Goal: Find specific page/section: Locate a particular part of the current website

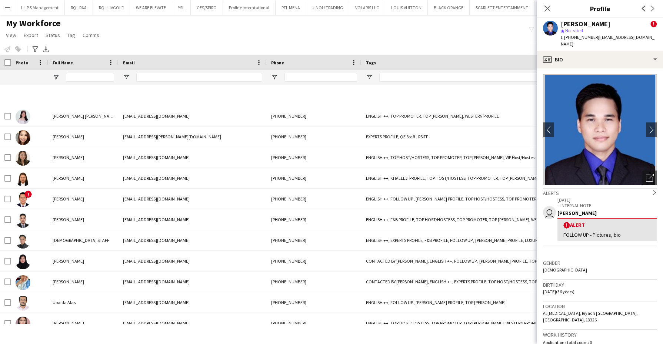
scroll to position [417, 0]
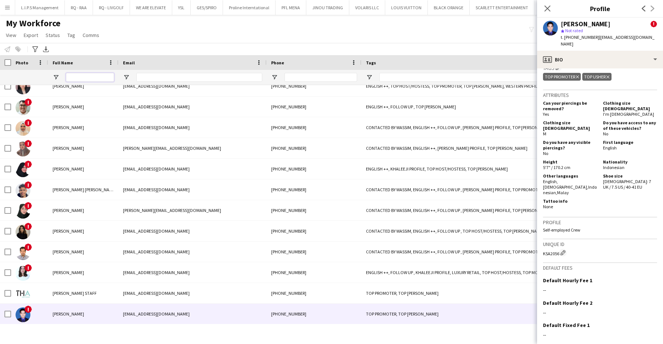
click at [91, 76] on input "Full Name Filter Input" at bounding box center [90, 77] width 48 height 9
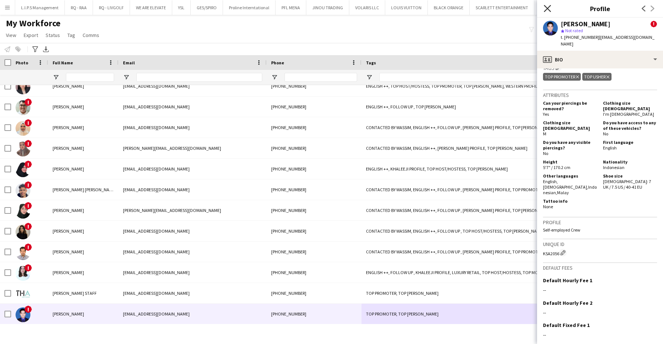
click at [549, 6] on icon "Close pop-in" at bounding box center [547, 8] width 7 height 7
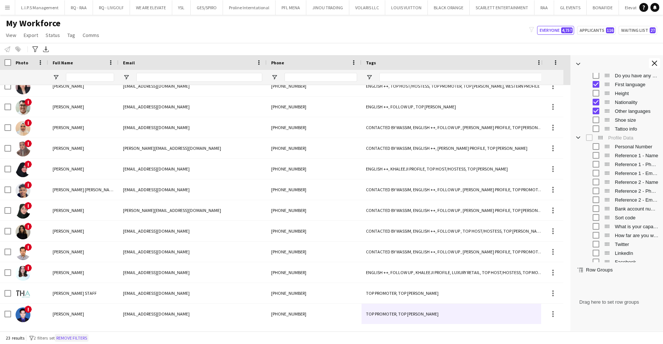
click at [71, 337] on button "Remove filters" at bounding box center [72, 338] width 34 height 8
click at [83, 79] on input "Full Name Filter Input" at bounding box center [90, 77] width 48 height 9
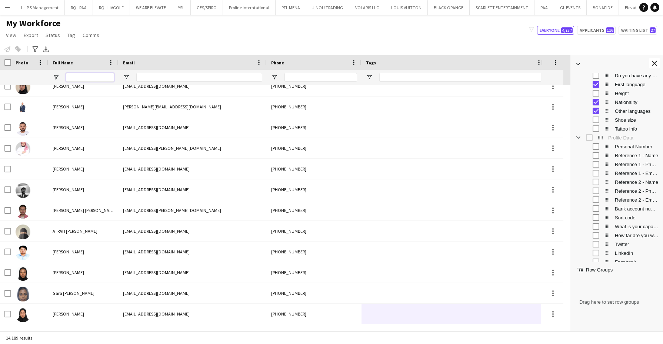
click at [81, 77] on input "Full Name Filter Input" at bounding box center [90, 77] width 48 height 9
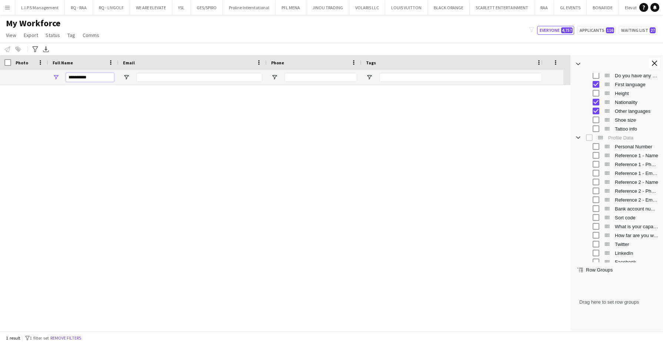
scroll to position [0, 0]
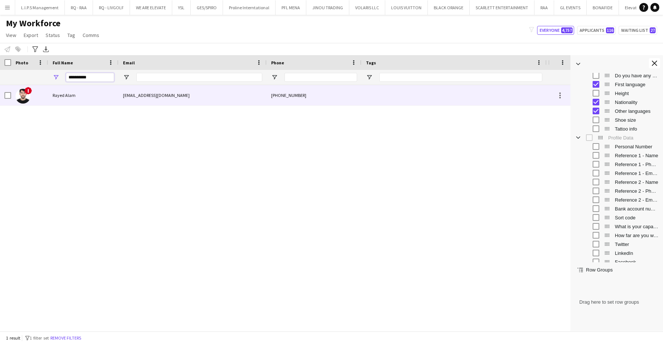
type input "**********"
click at [80, 97] on div "Rayed Alam" at bounding box center [83, 95] width 70 height 20
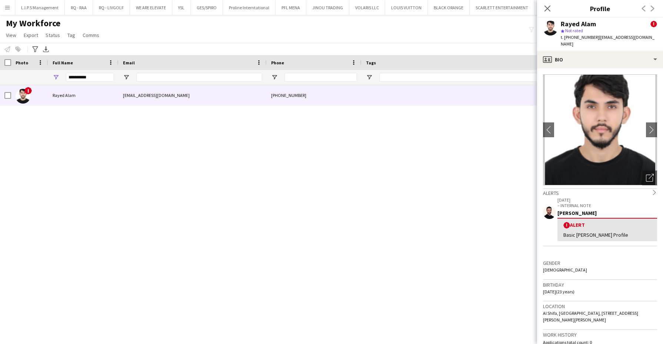
scroll to position [185, 0]
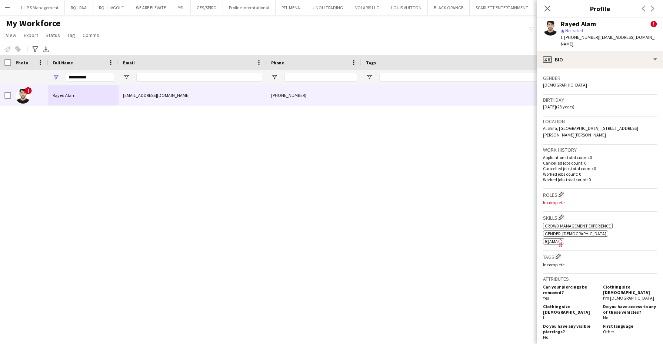
drag, startPoint x: 218, startPoint y: 324, endPoint x: 231, endPoint y: 323, distance: 13.7
click at [232, 322] on div "Workforce Details Last Name First Name Tags" at bounding box center [285, 193] width 570 height 276
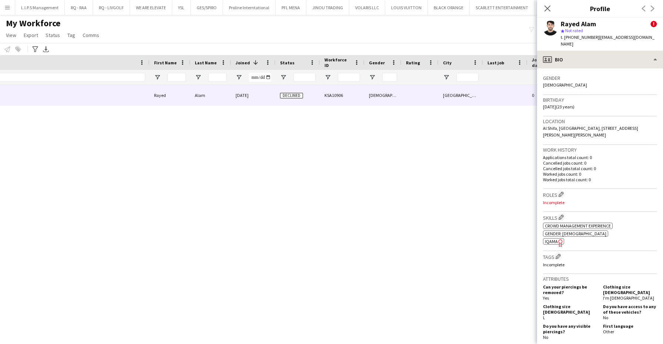
scroll to position [0, 725]
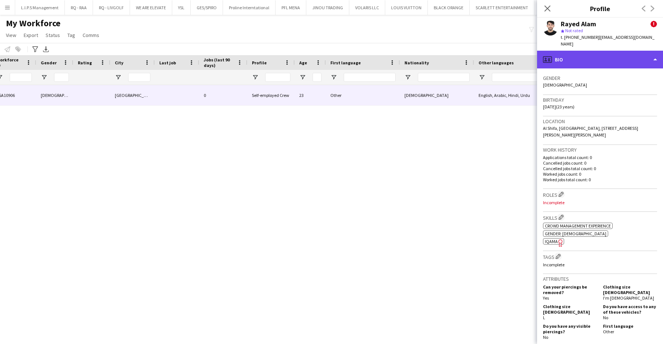
click at [625, 55] on div "profile Bio" at bounding box center [600, 60] width 126 height 18
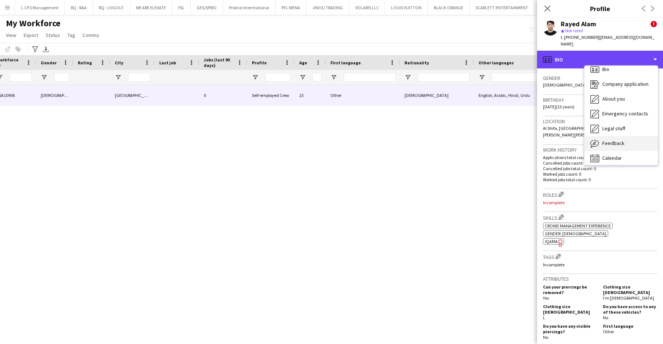
scroll to position [10, 0]
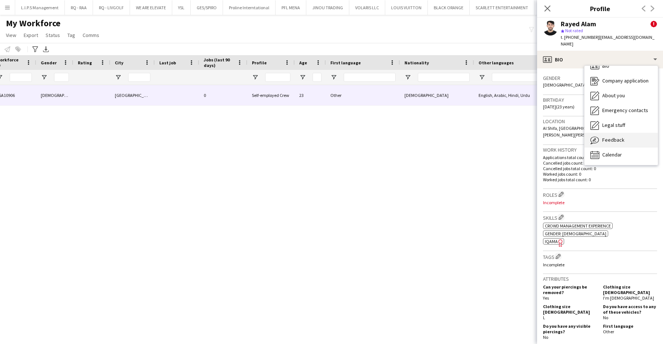
click at [611, 136] on div "Feedback Feedback" at bounding box center [620, 140] width 73 height 15
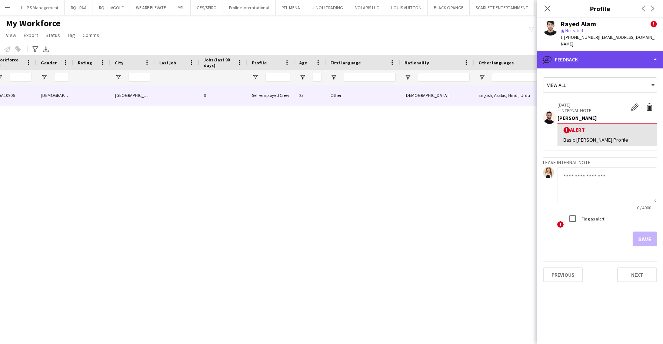
click at [614, 53] on div "bubble-pencil Feedback" at bounding box center [600, 60] width 126 height 18
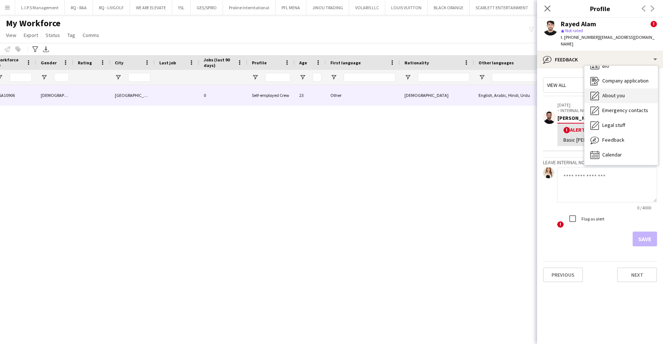
click at [627, 89] on div "About you About you" at bounding box center [620, 96] width 73 height 15
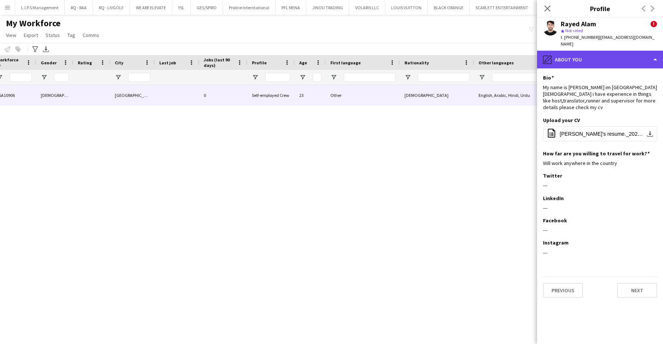
click at [629, 54] on div "pencil4 About you" at bounding box center [600, 60] width 126 height 18
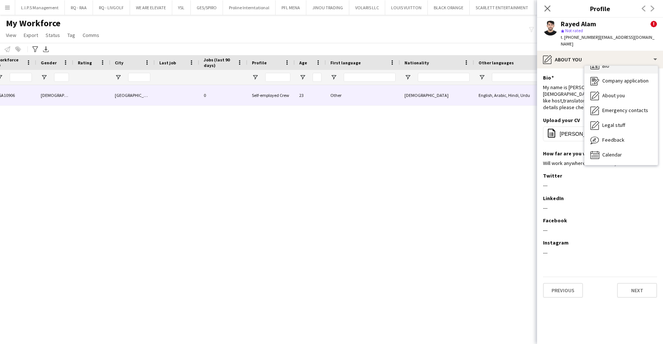
click at [626, 62] on div "Bio Bio" at bounding box center [620, 66] width 73 height 15
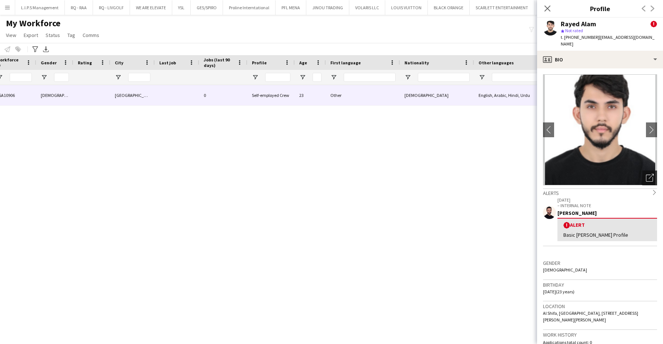
click at [646, 174] on icon "Open photos pop-in" at bounding box center [650, 178] width 8 height 8
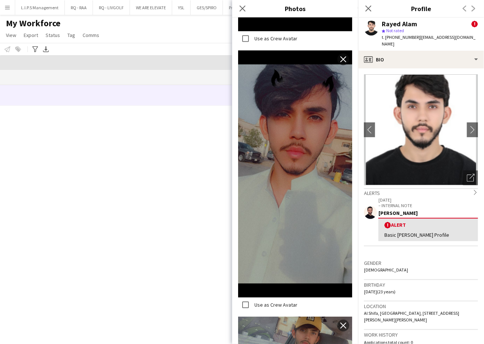
scroll to position [0, 0]
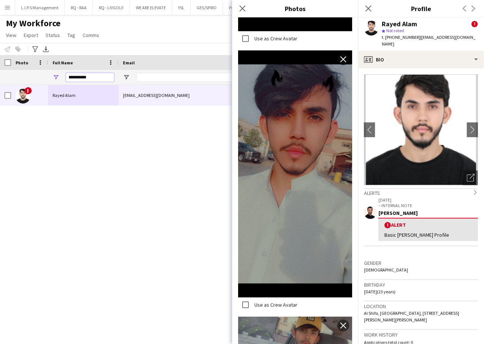
drag, startPoint x: 97, startPoint y: 78, endPoint x: 37, endPoint y: 77, distance: 59.3
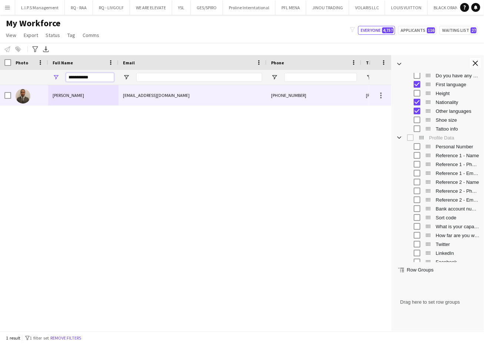
type input "**********"
click at [100, 92] on div "[PERSON_NAME]" at bounding box center [83, 95] width 70 height 20
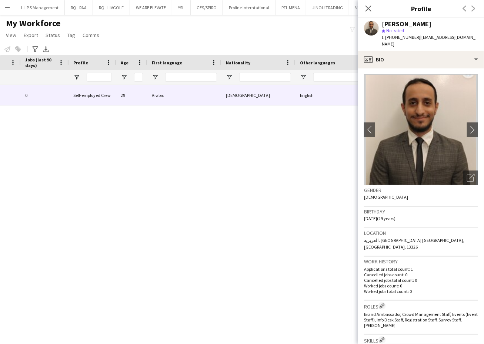
scroll to position [185, 0]
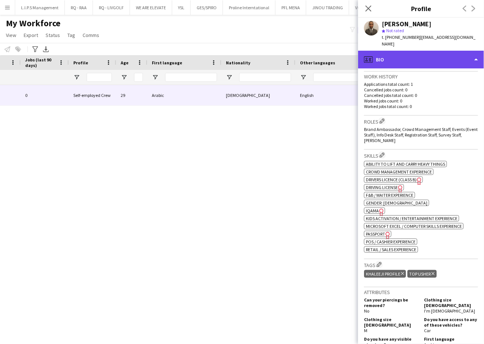
click at [443, 51] on div "profile Bio" at bounding box center [421, 60] width 126 height 18
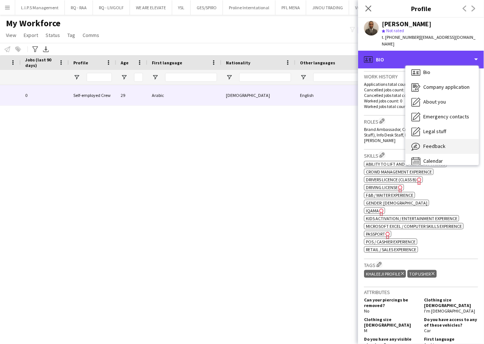
scroll to position [10, 0]
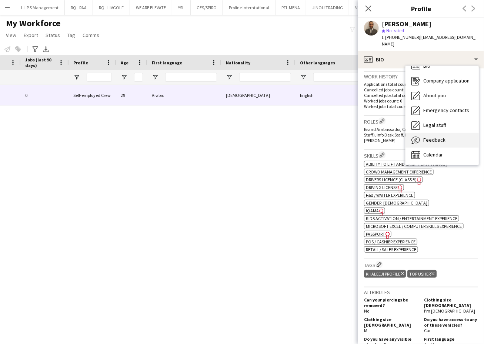
click at [446, 133] on div "Feedback Feedback" at bounding box center [442, 140] width 73 height 15
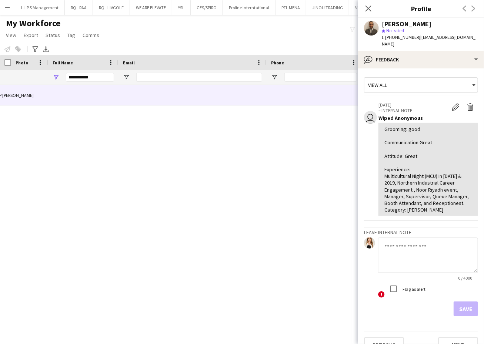
scroll to position [0, 0]
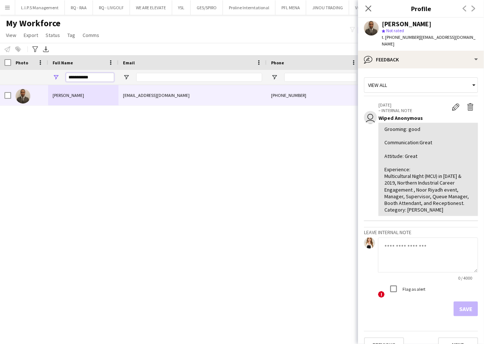
drag, startPoint x: 96, startPoint y: 77, endPoint x: -2, endPoint y: 69, distance: 98.2
click at [0, 69] on html "Menu Boards Boards Boards All jobs Status Workforce Workforce My Workforce Recr…" at bounding box center [242, 172] width 484 height 344
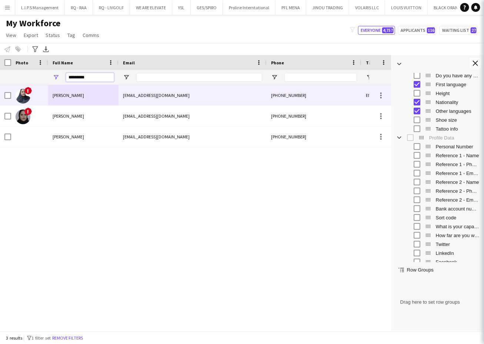
type input "*********"
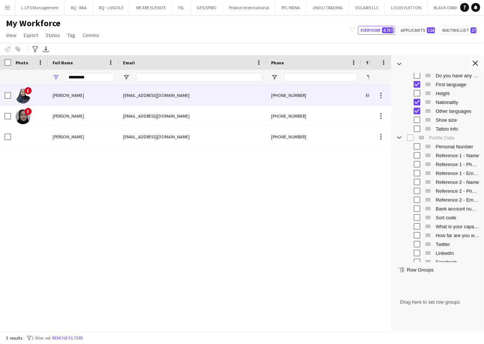
click at [38, 97] on div "!" at bounding box center [29, 95] width 37 height 20
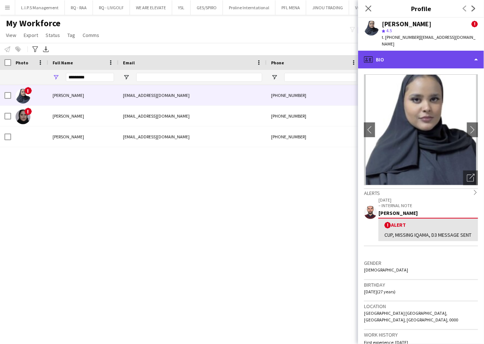
click at [439, 51] on div "profile Bio" at bounding box center [421, 60] width 126 height 18
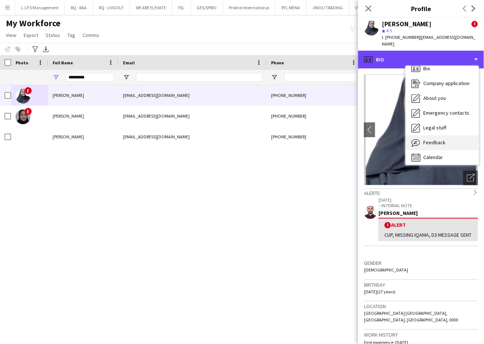
scroll to position [10, 0]
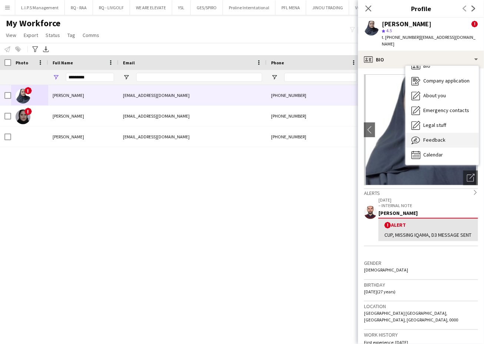
click at [434, 137] on div "Feedback Feedback" at bounding box center [442, 140] width 73 height 15
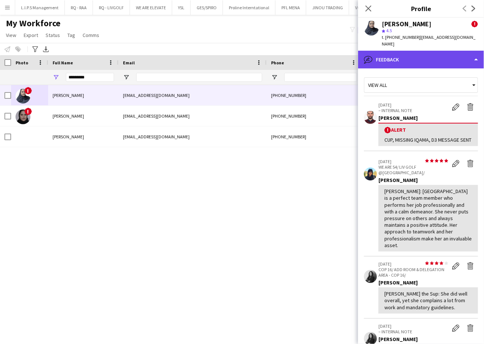
click at [433, 56] on div "bubble-pencil Feedback" at bounding box center [421, 60] width 126 height 18
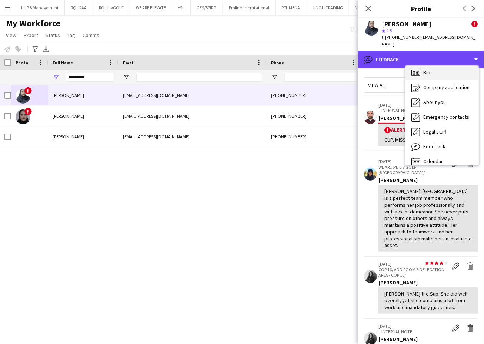
scroll to position [0, 0]
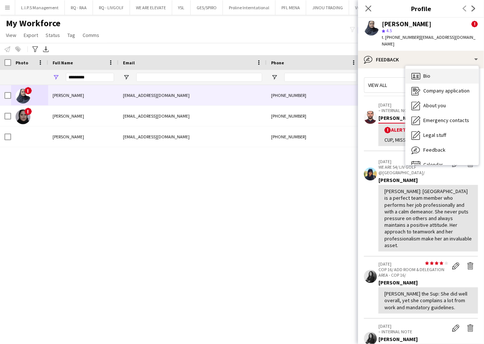
click at [433, 69] on div "Bio Bio" at bounding box center [442, 76] width 73 height 15
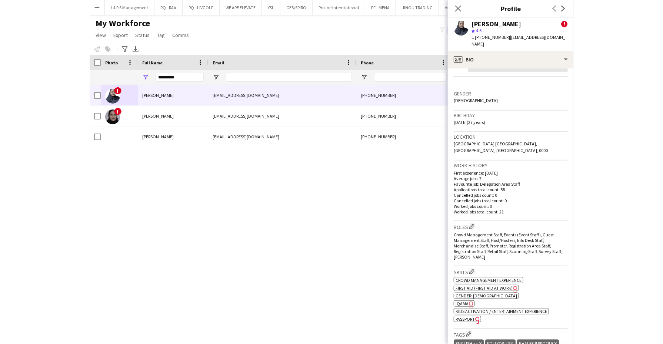
scroll to position [231, 0]
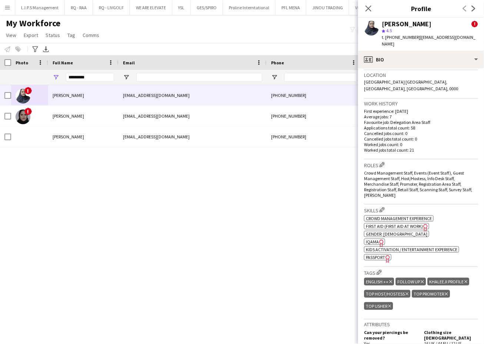
click at [421, 280] on icon "Delete tag" at bounding box center [422, 282] width 3 height 4
click at [309, 80] on input "Phone Filter Input" at bounding box center [320, 77] width 73 height 9
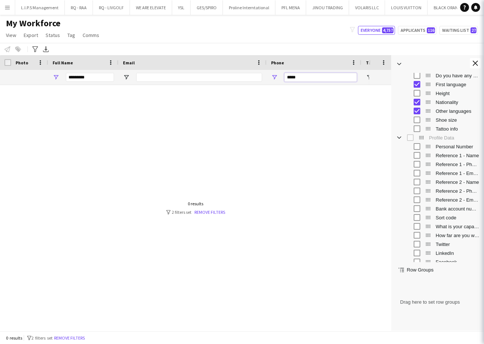
type input "*****"
drag, startPoint x: 97, startPoint y: 74, endPoint x: 49, endPoint y: 73, distance: 47.8
click at [49, 73] on div at bounding box center [83, 77] width 70 height 15
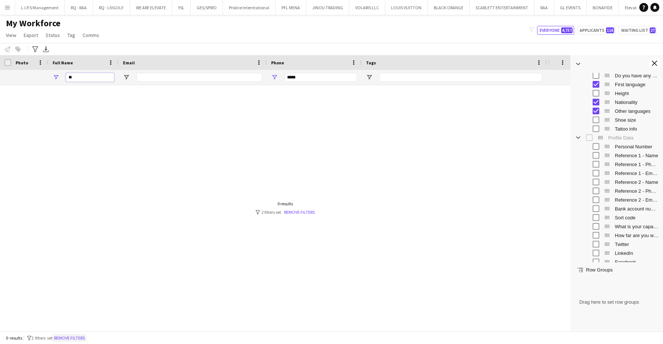
type input "**"
drag, startPoint x: 81, startPoint y: 342, endPoint x: 87, endPoint y: 76, distance: 265.6
click at [80, 342] on button "Remove filters" at bounding box center [70, 338] width 34 height 8
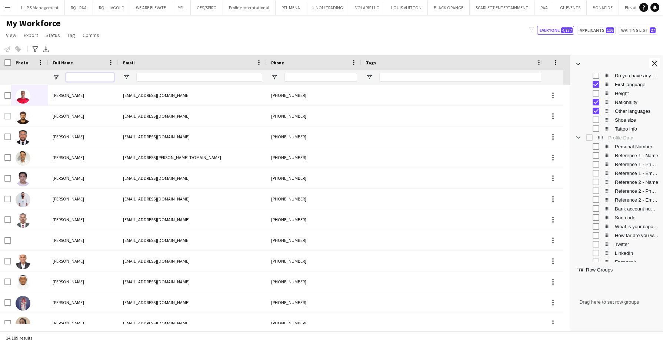
click at [86, 76] on input "Full Name Filter Input" at bounding box center [90, 77] width 48 height 9
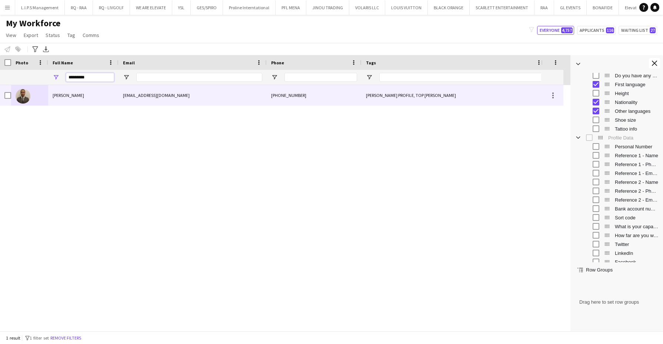
type input "*********"
drag, startPoint x: 65, startPoint y: 101, endPoint x: 133, endPoint y: 87, distance: 69.4
click at [65, 100] on div "[PERSON_NAME]" at bounding box center [83, 95] width 70 height 20
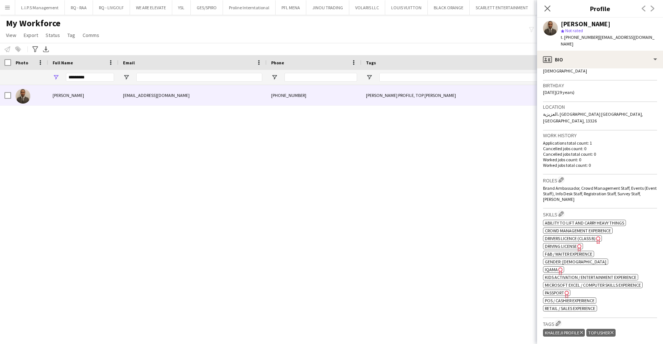
scroll to position [46, 0]
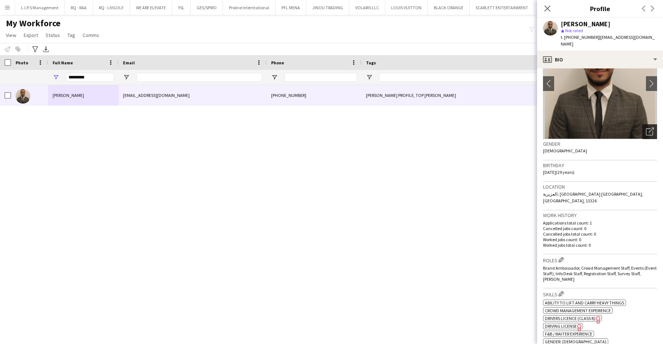
click at [646, 128] on icon "Open photos pop-in" at bounding box center [650, 132] width 8 height 8
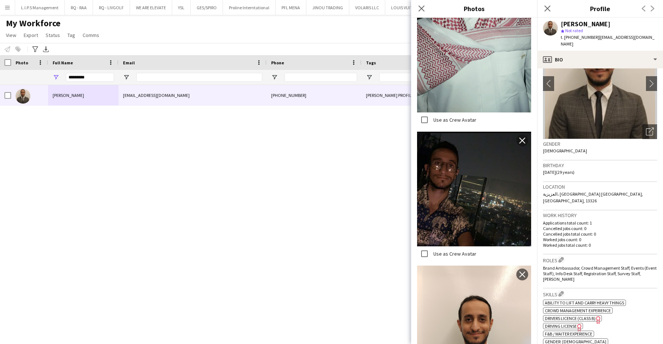
scroll to position [694, 0]
